Goal: Information Seeking & Learning: Learn about a topic

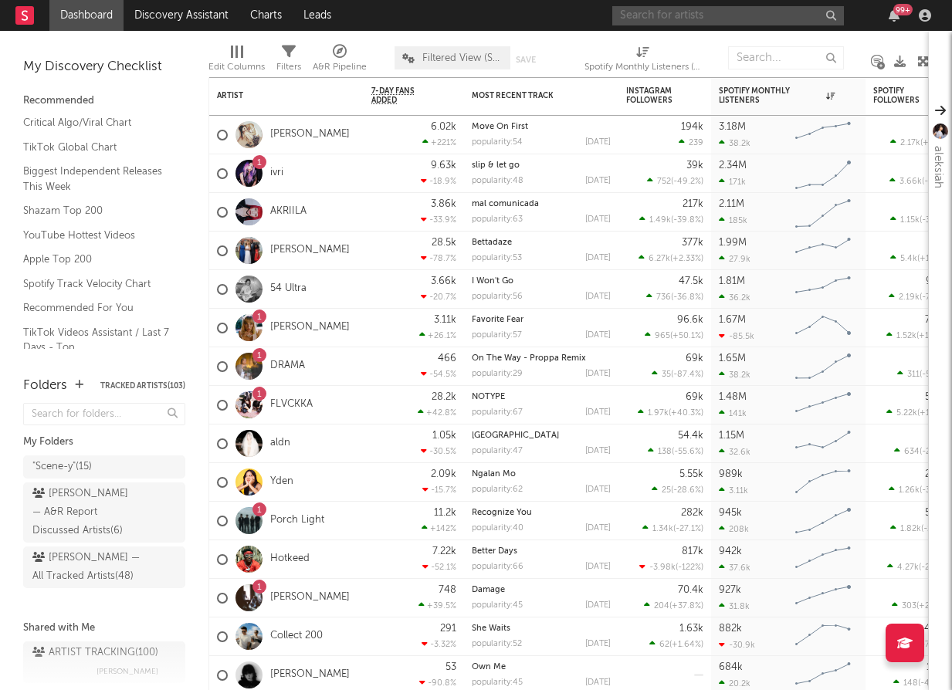
click at [640, 14] on input "text" at bounding box center [728, 15] width 232 height 19
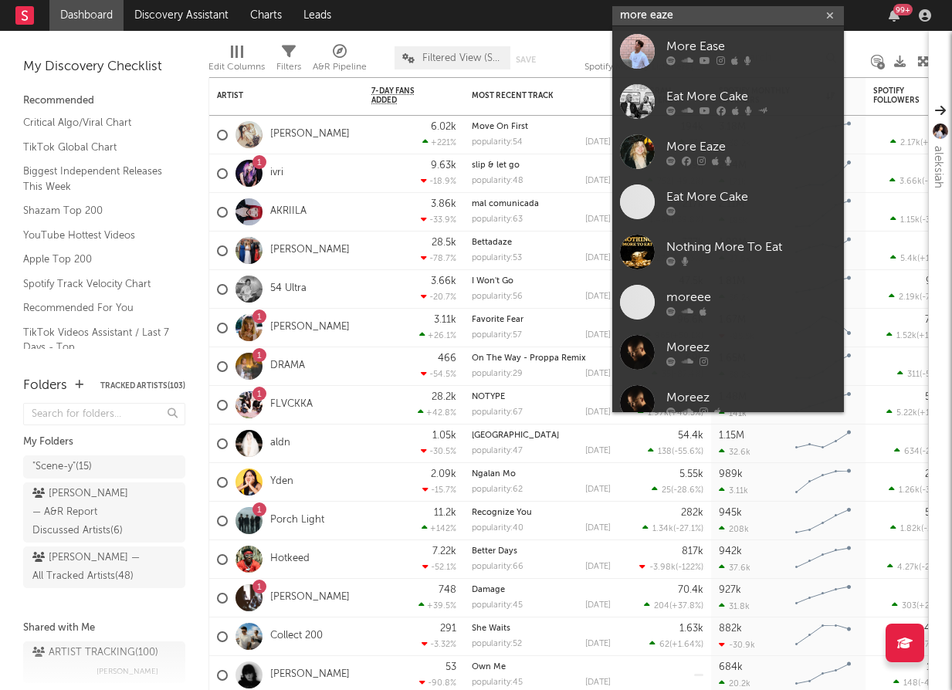
type input "more eaze"
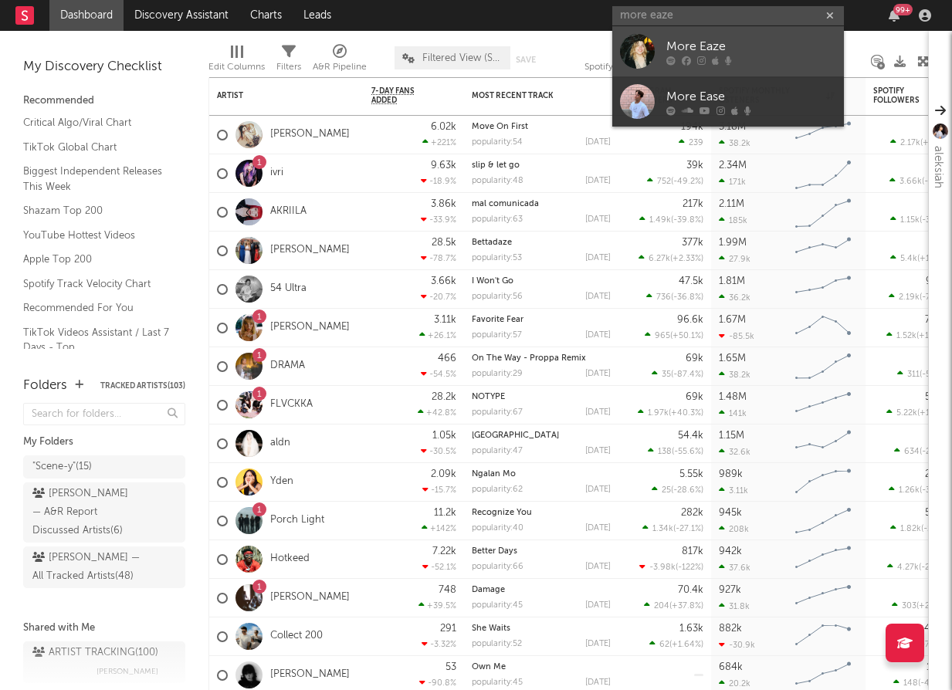
click at [647, 63] on div at bounding box center [637, 51] width 35 height 35
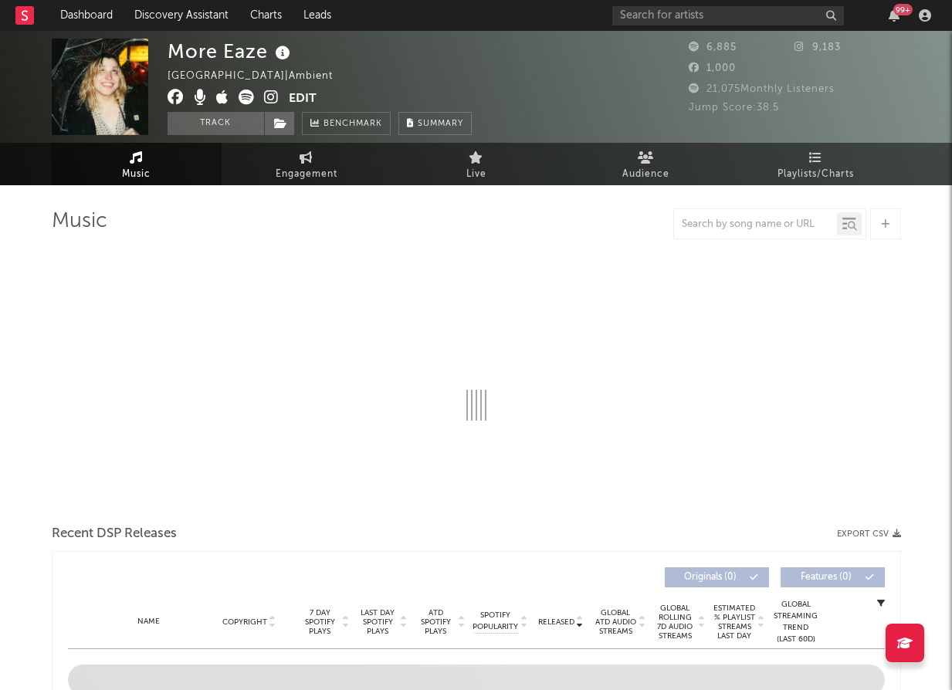
select select "1w"
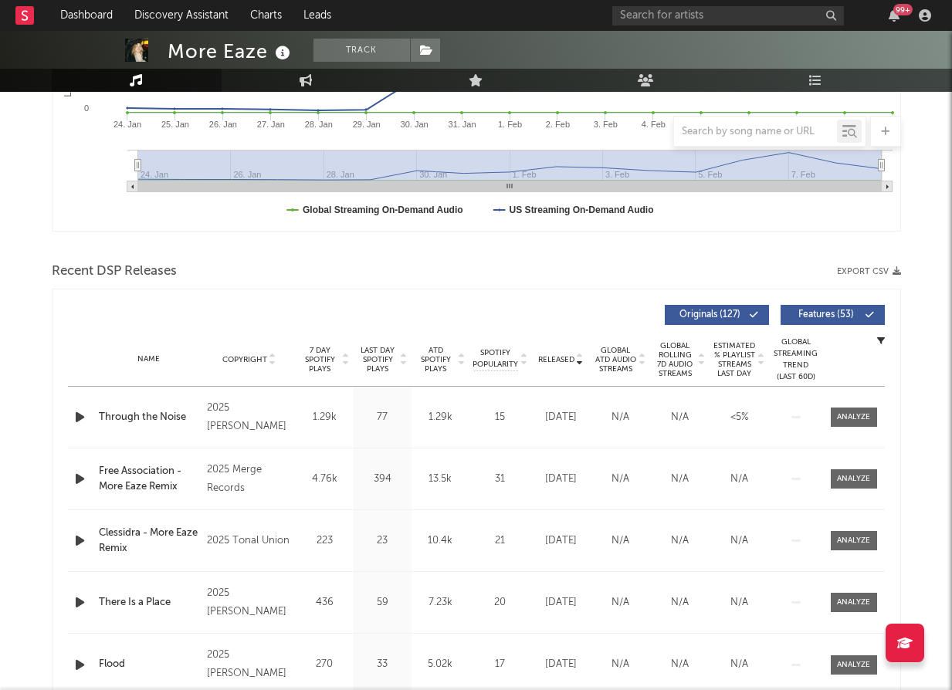
scroll to position [420, 0]
